Goal: Task Accomplishment & Management: Manage account settings

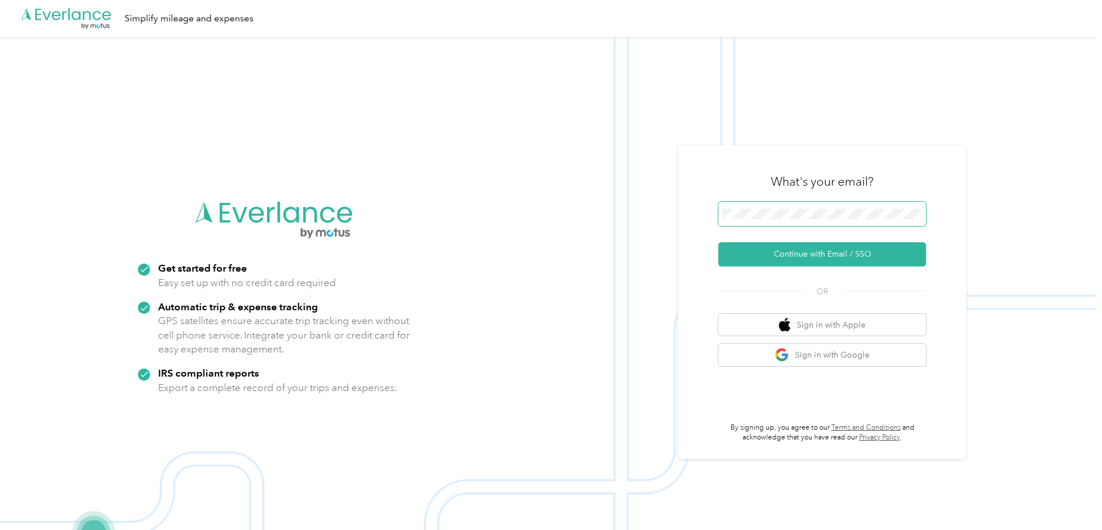
click at [782, 220] on span at bounding box center [822, 214] width 208 height 24
click at [802, 252] on button "Continue with Email / SSO" at bounding box center [822, 254] width 208 height 24
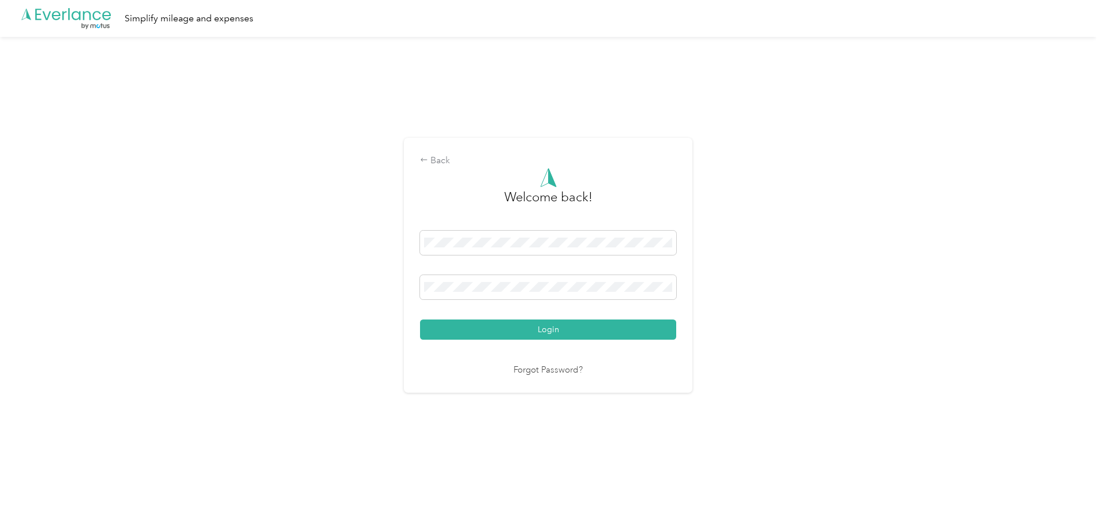
click at [554, 331] on button "Login" at bounding box center [548, 330] width 256 height 20
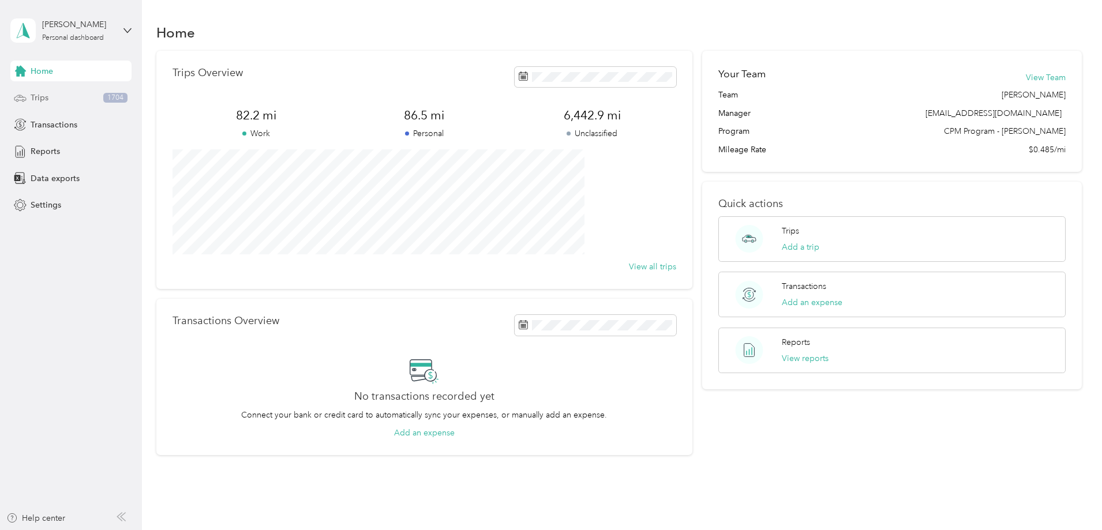
click at [67, 93] on div "Trips 1704" at bounding box center [70, 98] width 121 height 21
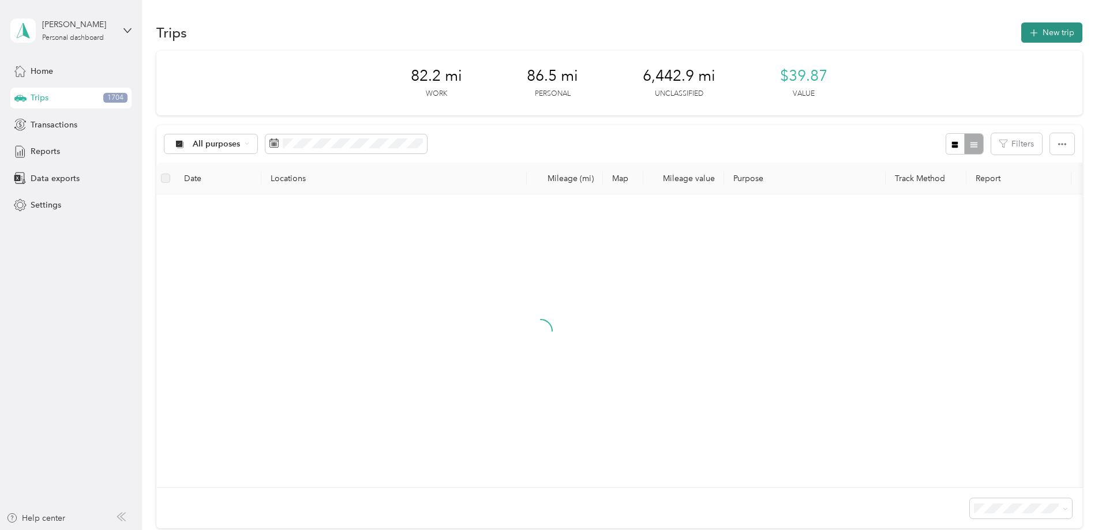
click at [1021, 40] on button "New trip" at bounding box center [1051, 33] width 61 height 20
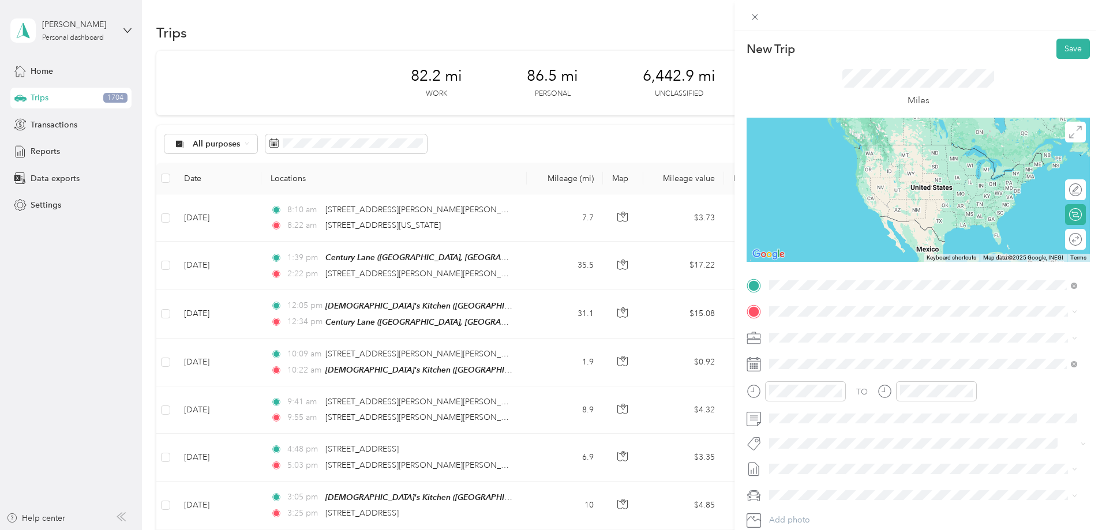
click at [831, 332] on span "[STREET_ADDRESS][US_STATE]" at bounding box center [848, 327] width 115 height 10
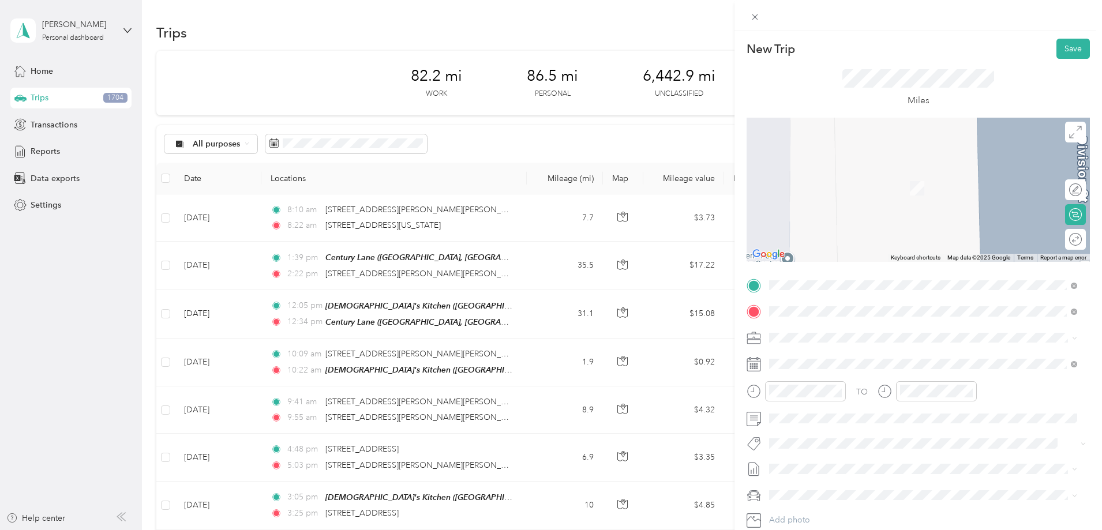
click at [889, 358] on span "[STREET_ADDRESS][US_STATE]" at bounding box center [848, 353] width 115 height 10
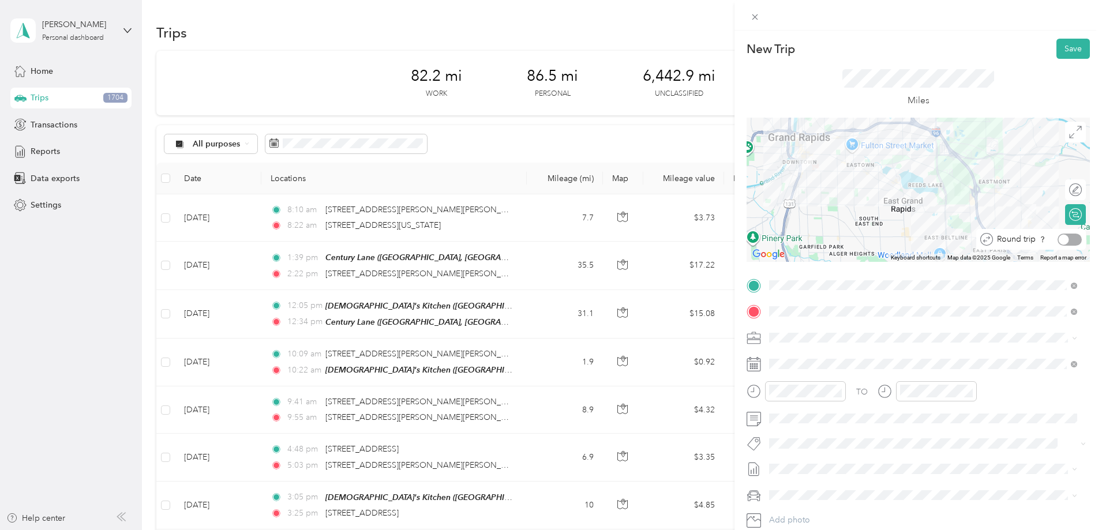
click at [1062, 239] on div at bounding box center [1070, 240] width 24 height 12
click at [812, 357] on span "SEE NOTES" at bounding box center [794, 358] width 43 height 10
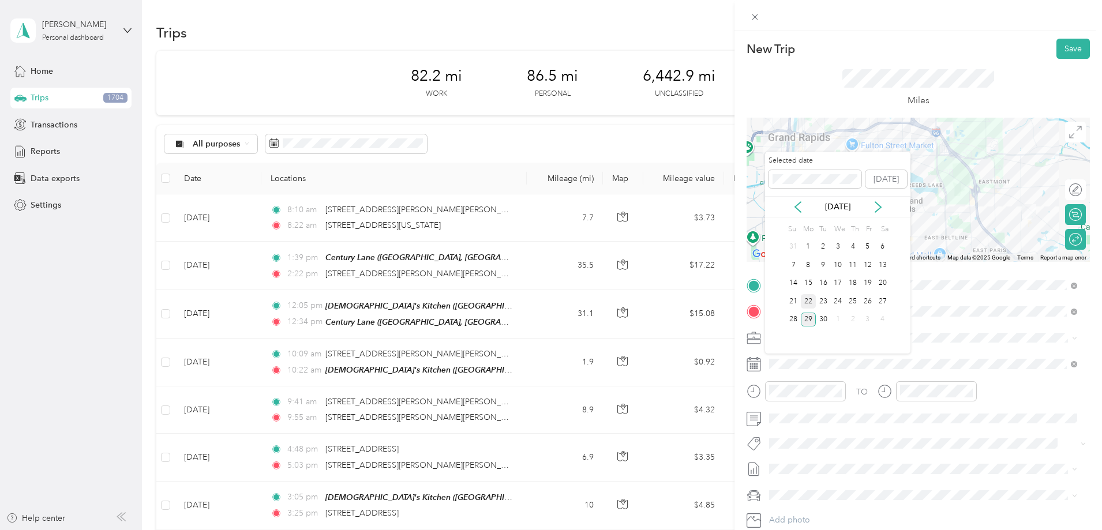
click at [811, 299] on div "22" at bounding box center [808, 301] width 15 height 14
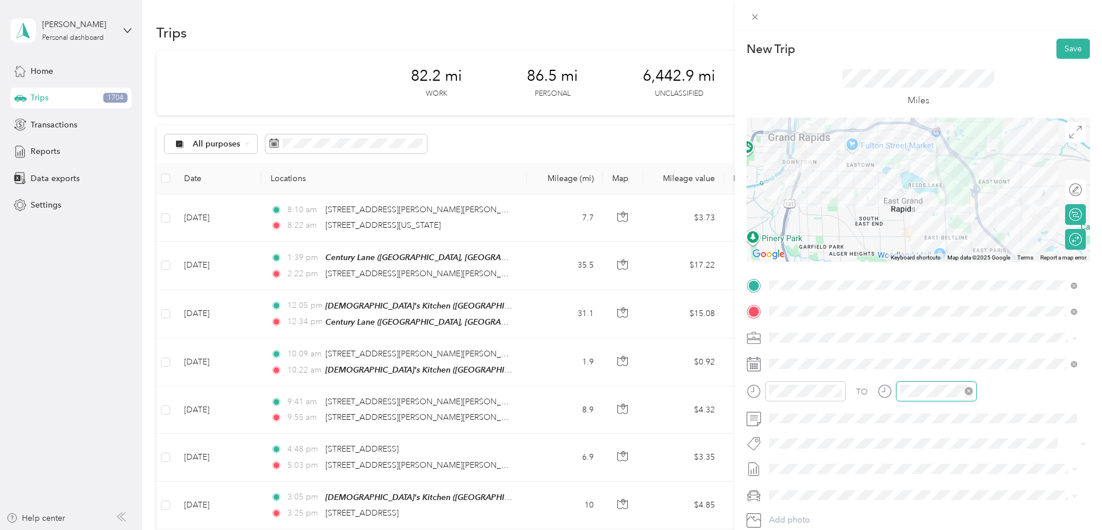
scroll to position [845, 0]
click at [908, 340] on div "11" at bounding box center [912, 346] width 28 height 16
click at [941, 284] on div "30" at bounding box center [945, 281] width 28 height 16
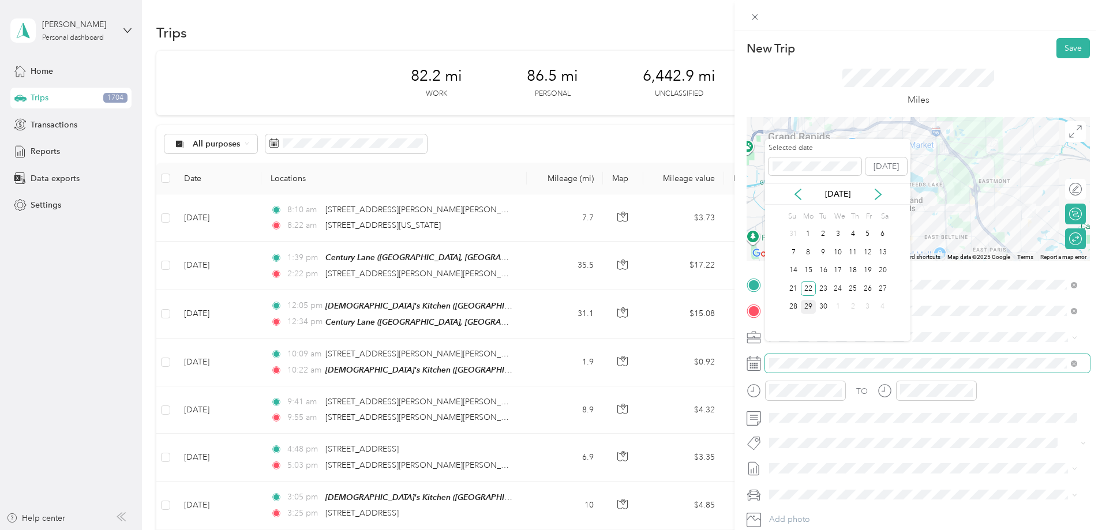
scroll to position [0, 0]
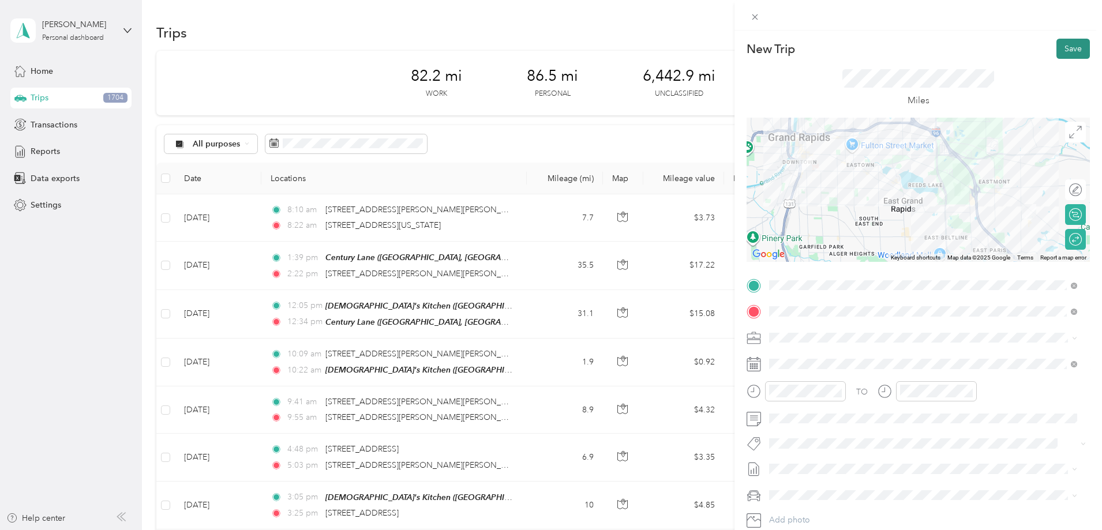
click at [1063, 46] on button "Save" at bounding box center [1072, 49] width 33 height 20
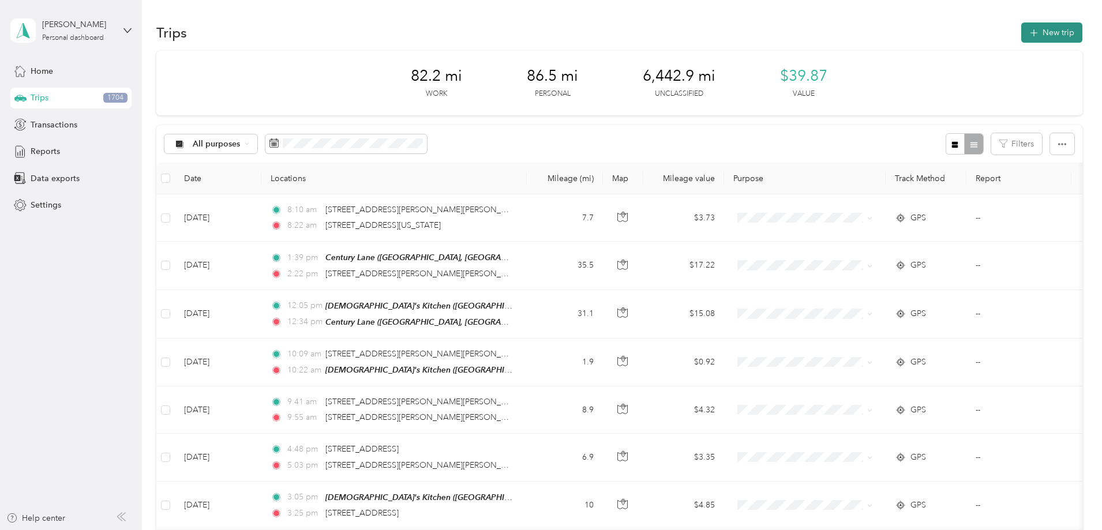
click at [1021, 31] on button "New trip" at bounding box center [1051, 33] width 61 height 20
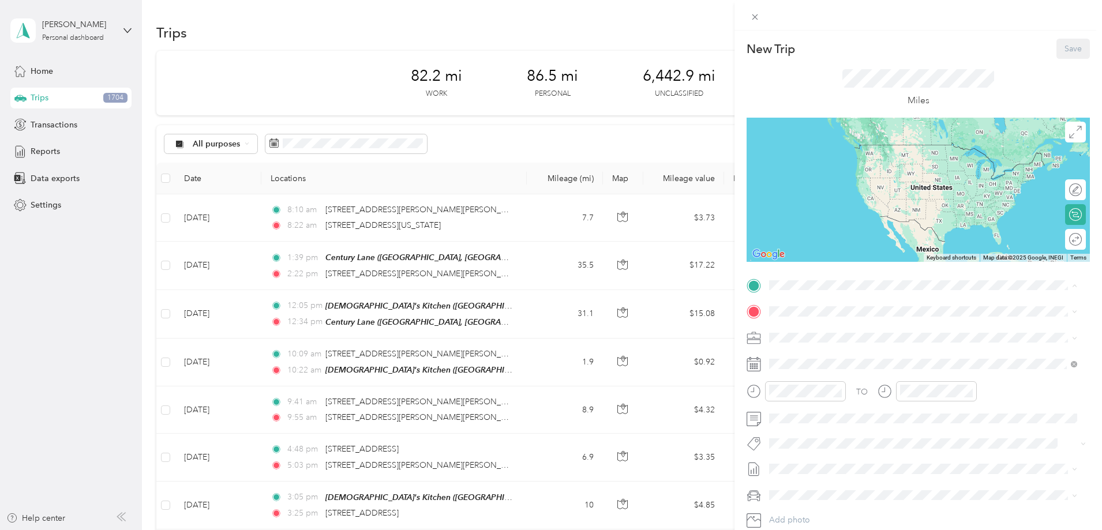
click at [834, 342] on div "TEAM [DEMOGRAPHIC_DATA]'s Kitchen [GEOGRAPHIC_DATA], [US_STATE], [GEOGRAPHIC_DA…" at bounding box center [900, 340] width 218 height 28
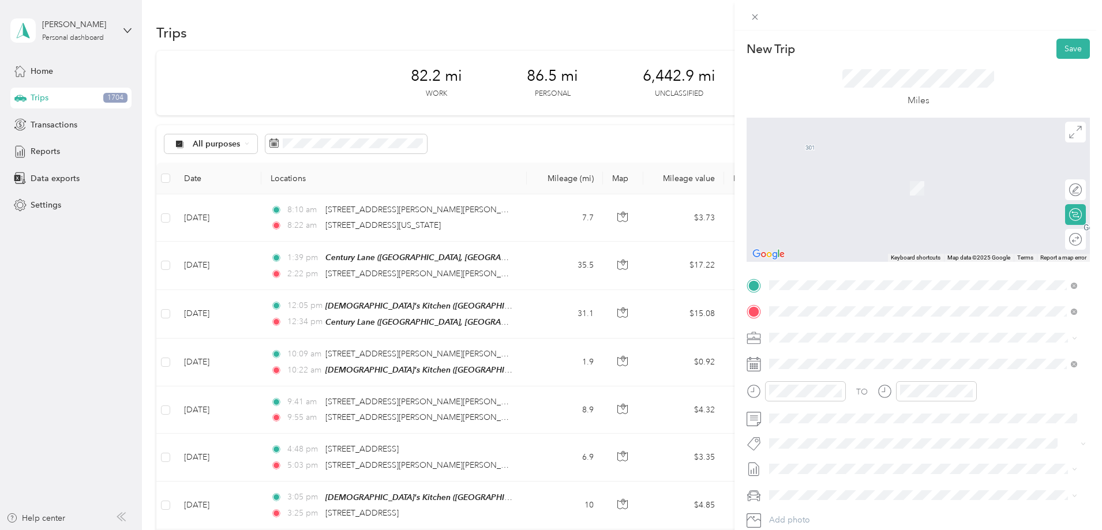
click at [858, 358] on span "[STREET_ADDRESS][US_STATE]" at bounding box center [848, 353] width 115 height 10
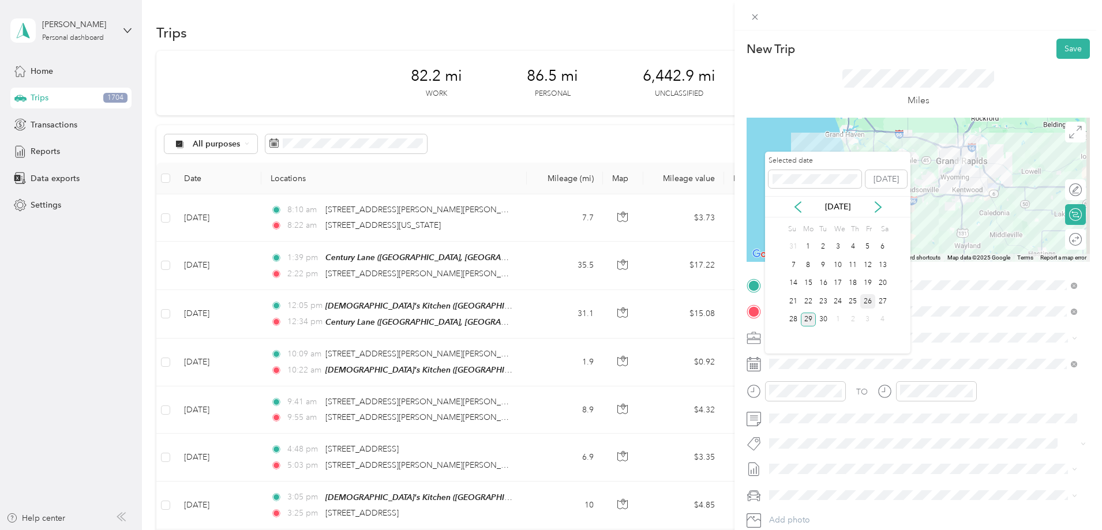
click at [868, 297] on div "26" at bounding box center [867, 301] width 15 height 14
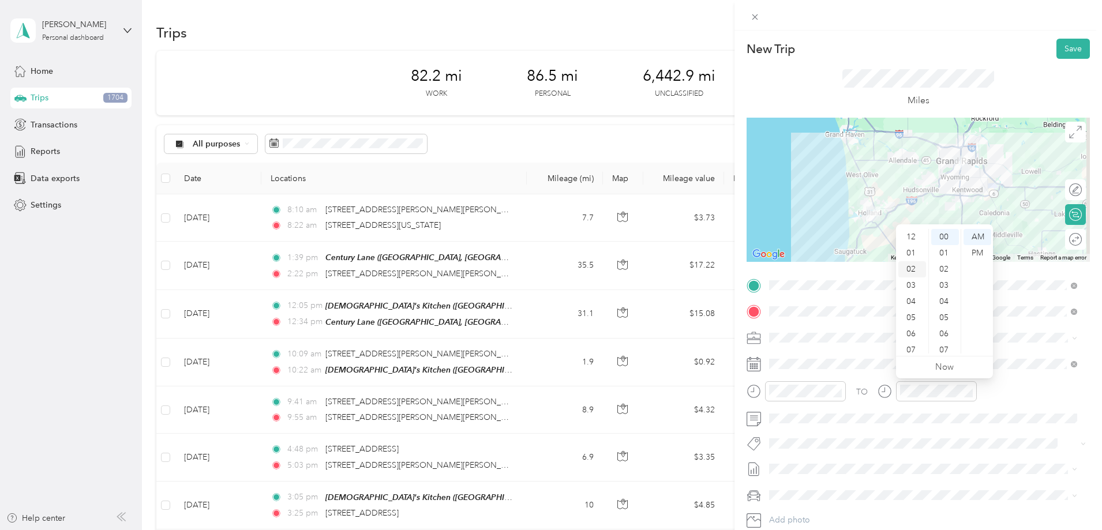
click at [908, 267] on div "02" at bounding box center [912, 269] width 28 height 16
click at [976, 251] on div "PM" at bounding box center [978, 253] width 28 height 16
click at [978, 255] on div "PM" at bounding box center [978, 253] width 28 height 16
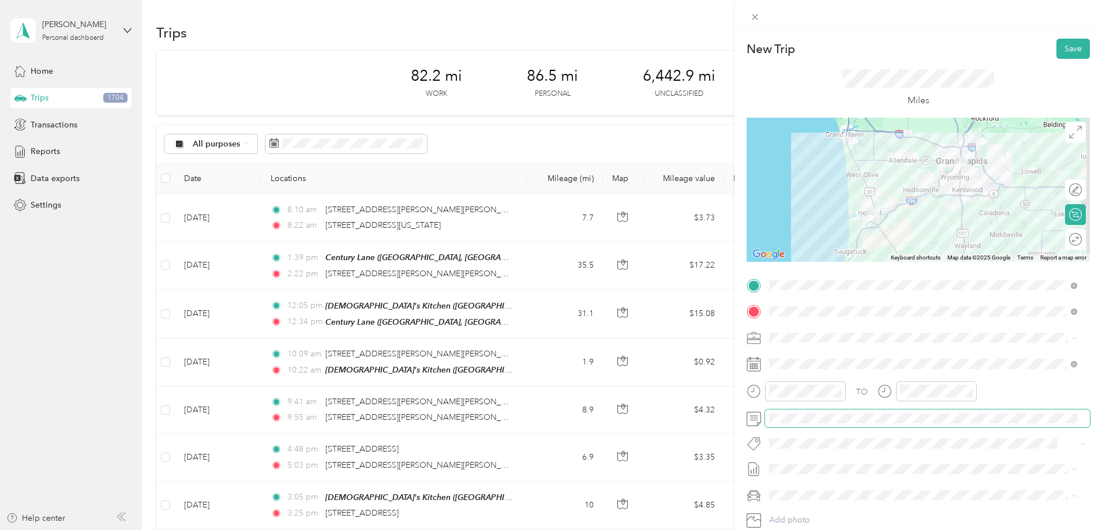
scroll to position [58, 0]
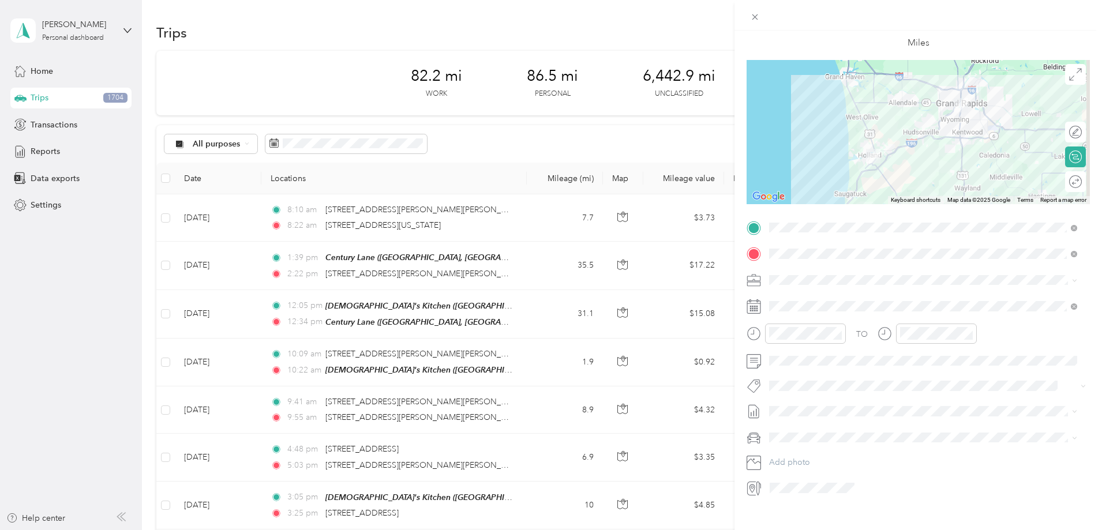
click at [946, 268] on div "TO Add photo" at bounding box center [918, 358] width 343 height 279
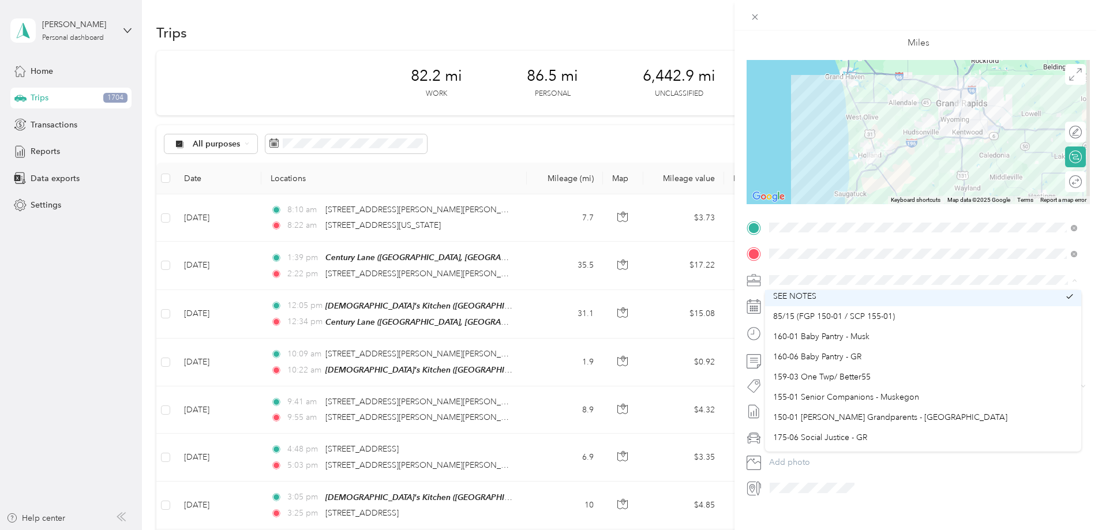
scroll to position [0, 0]
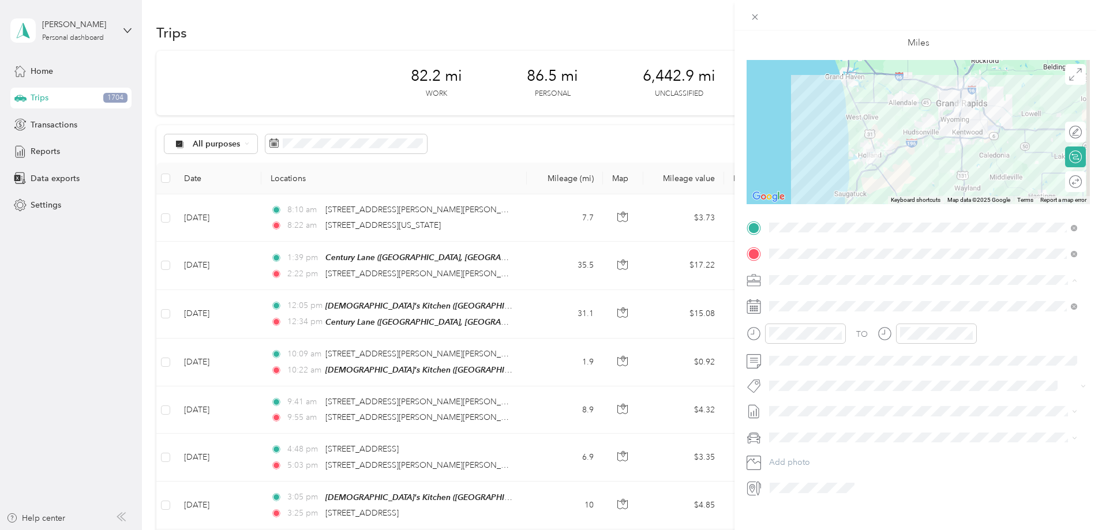
click at [748, 45] on div "Miles" at bounding box center [918, 30] width 343 height 59
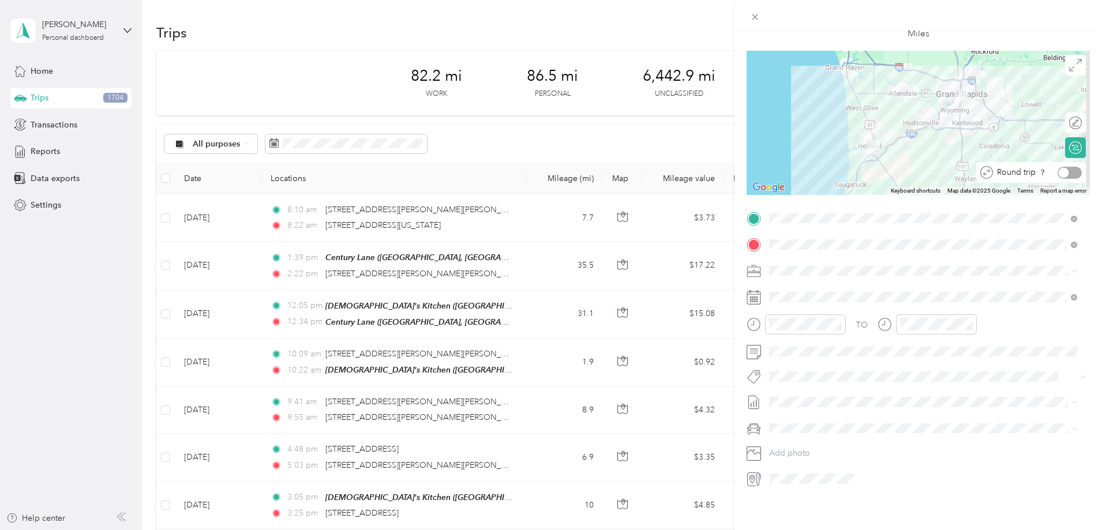
click at [1059, 167] on div at bounding box center [1064, 172] width 10 height 10
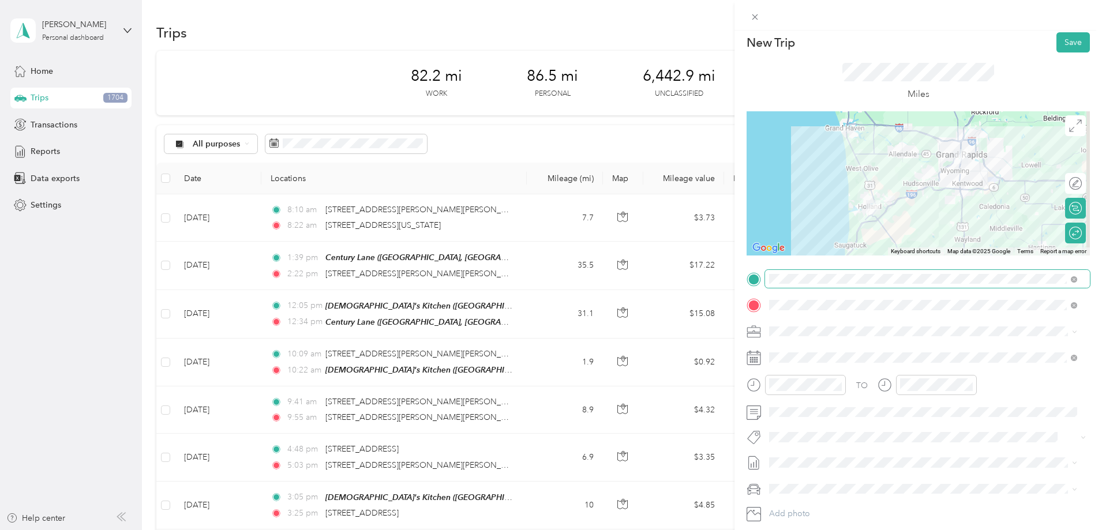
scroll to position [0, 0]
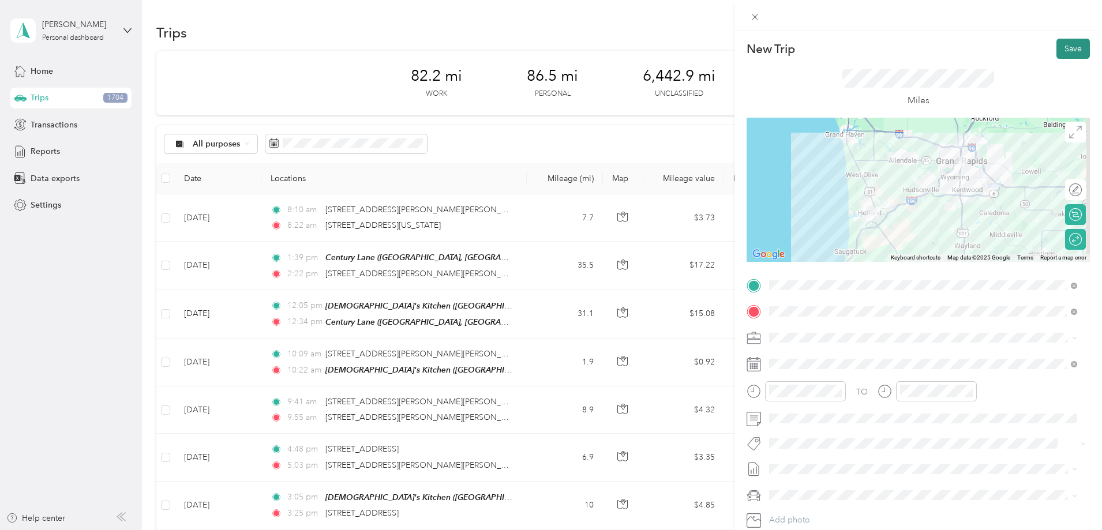
click at [1070, 52] on button "Save" at bounding box center [1072, 49] width 33 height 20
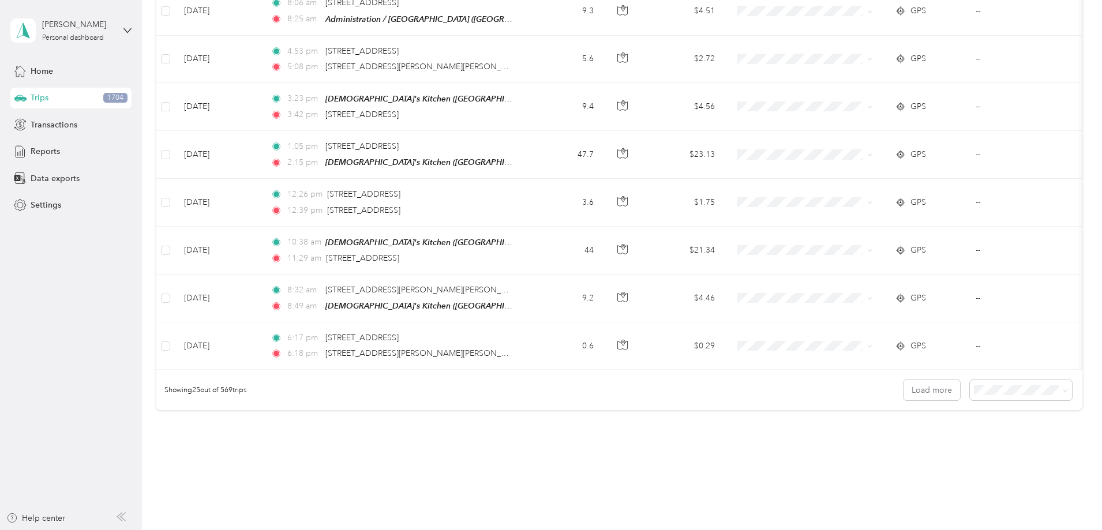
scroll to position [1059, 0]
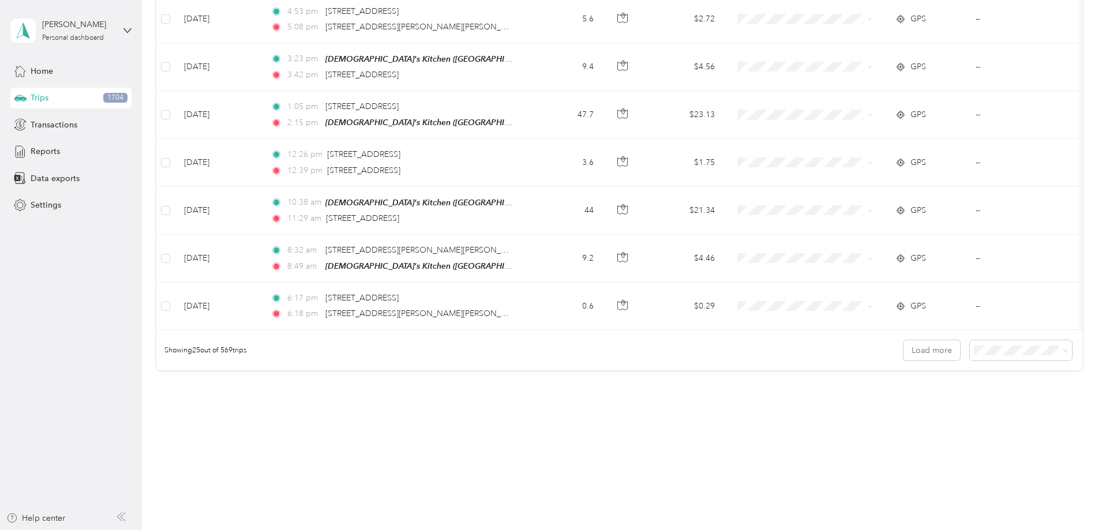
click at [923, 388] on span "50 per load" at bounding box center [919, 392] width 43 height 10
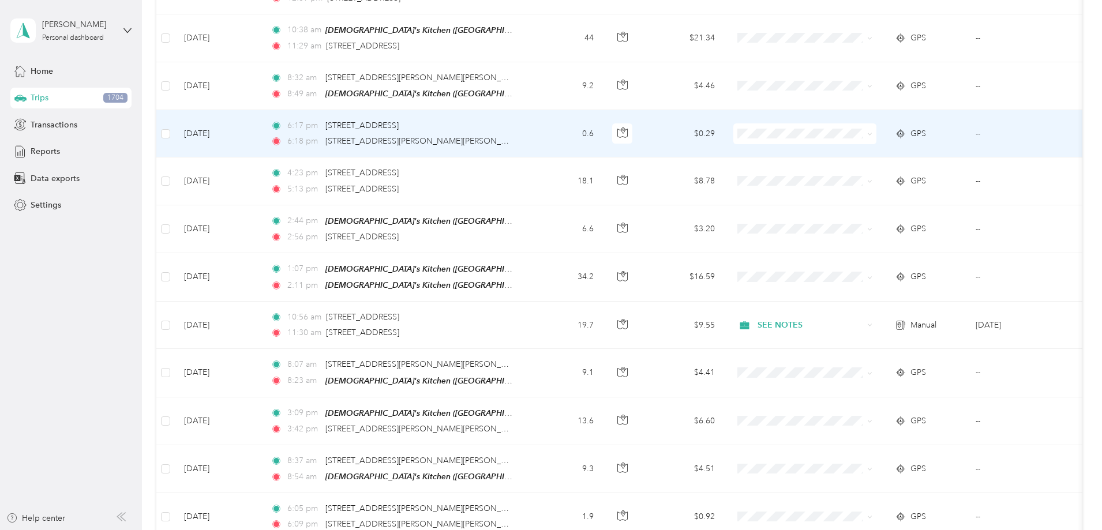
scroll to position [1232, 0]
